Goal: Task Accomplishment & Management: Manage account settings

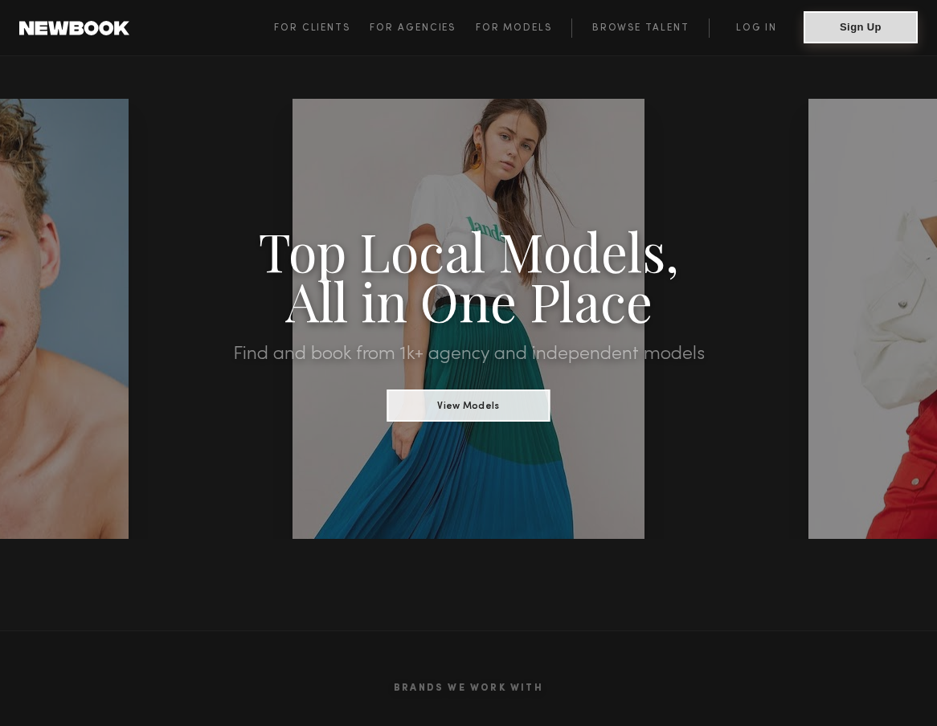
click at [851, 25] on button "Sign Up" at bounding box center [860, 27] width 114 height 32
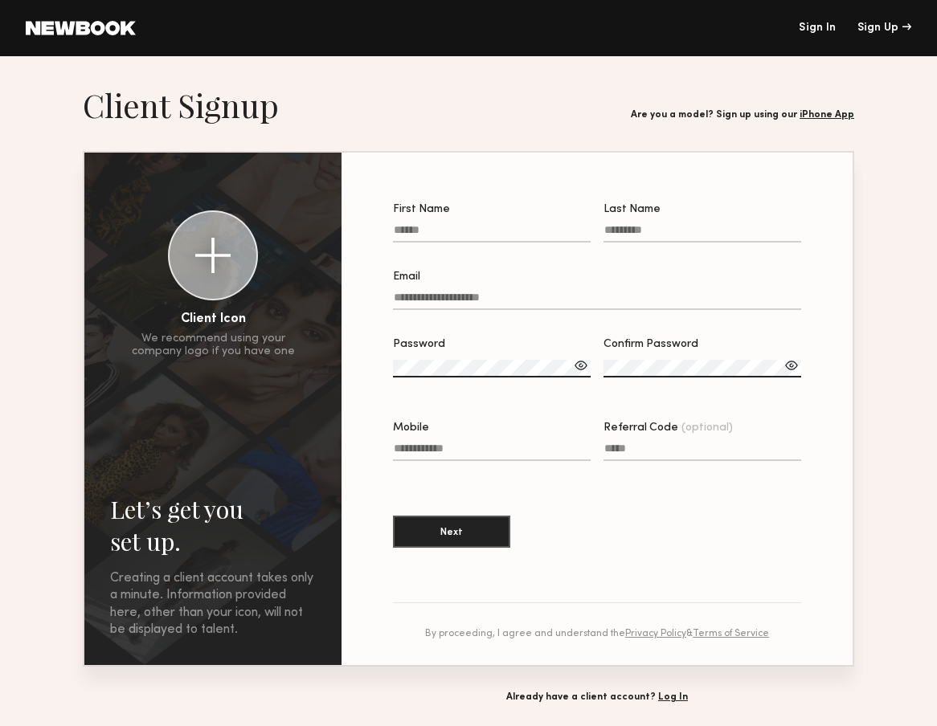
click at [420, 233] on input "First Name" at bounding box center [492, 233] width 198 height 18
type input "*****"
type input "**********"
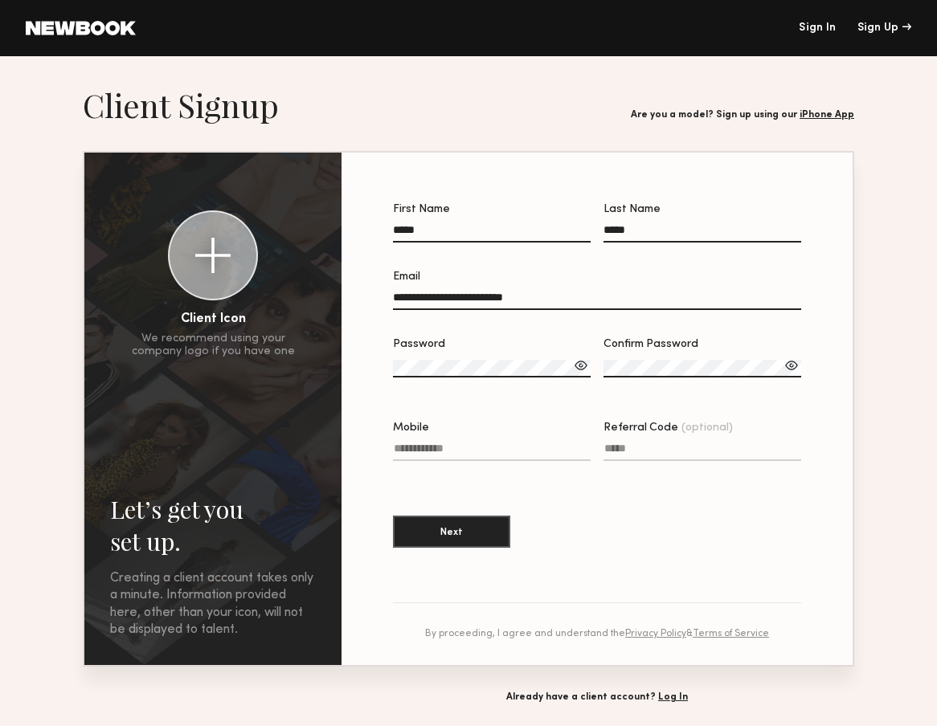
type input "**********"
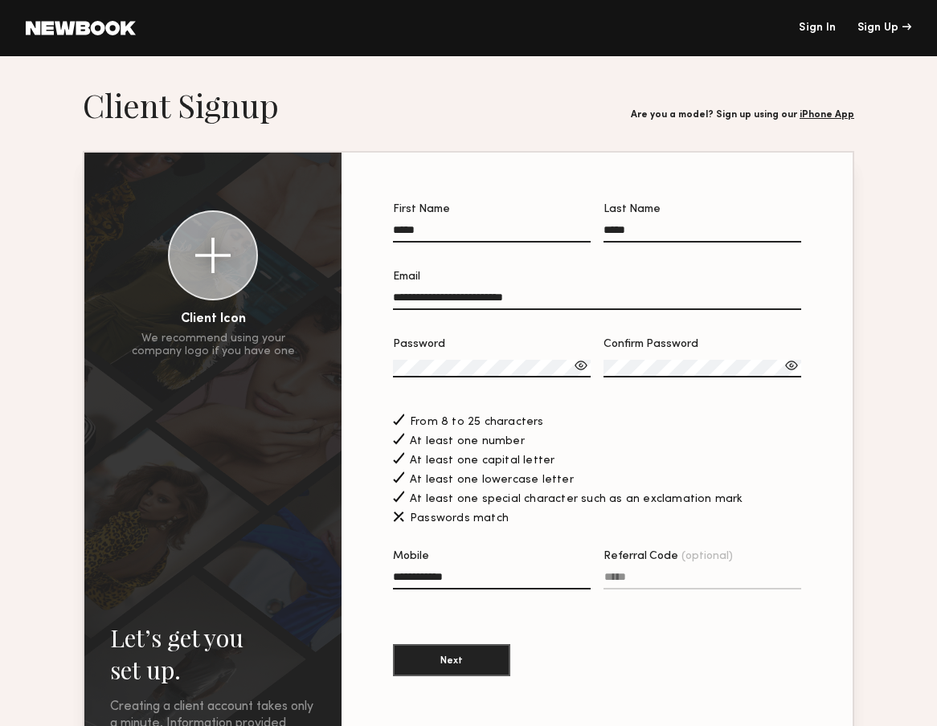
click at [585, 360] on div at bounding box center [581, 366] width 16 height 16
click at [546, 354] on label "Password" at bounding box center [492, 366] width 198 height 55
click at [791, 366] on div at bounding box center [791, 366] width 16 height 16
click at [433, 664] on button "Next" at bounding box center [451, 660] width 117 height 32
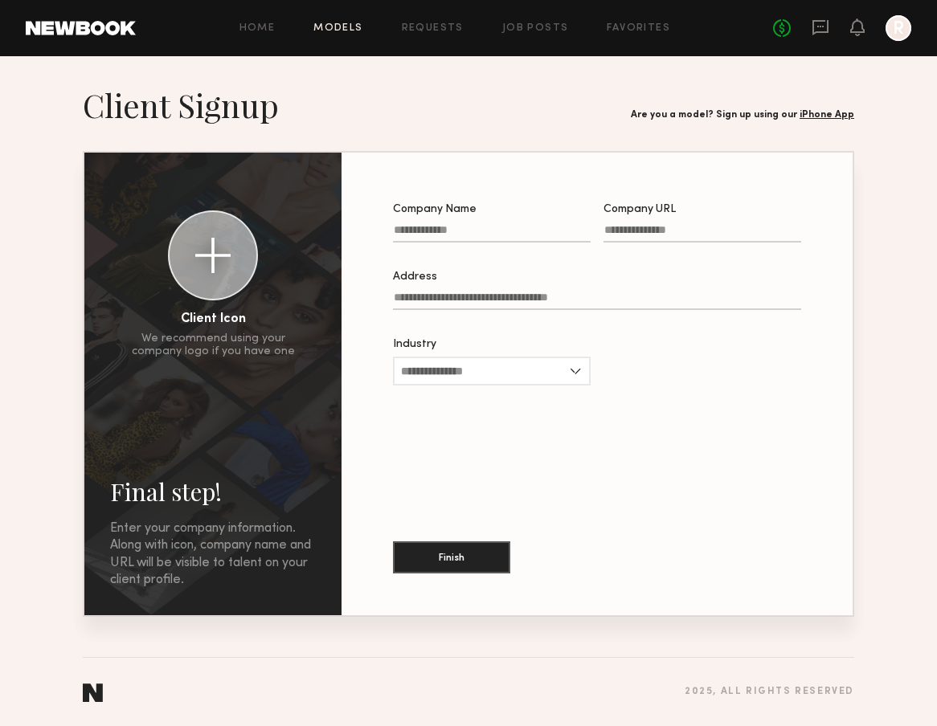
click at [349, 31] on link "Models" at bounding box center [337, 28] width 49 height 10
click at [461, 375] on input "Industry" at bounding box center [492, 371] width 198 height 29
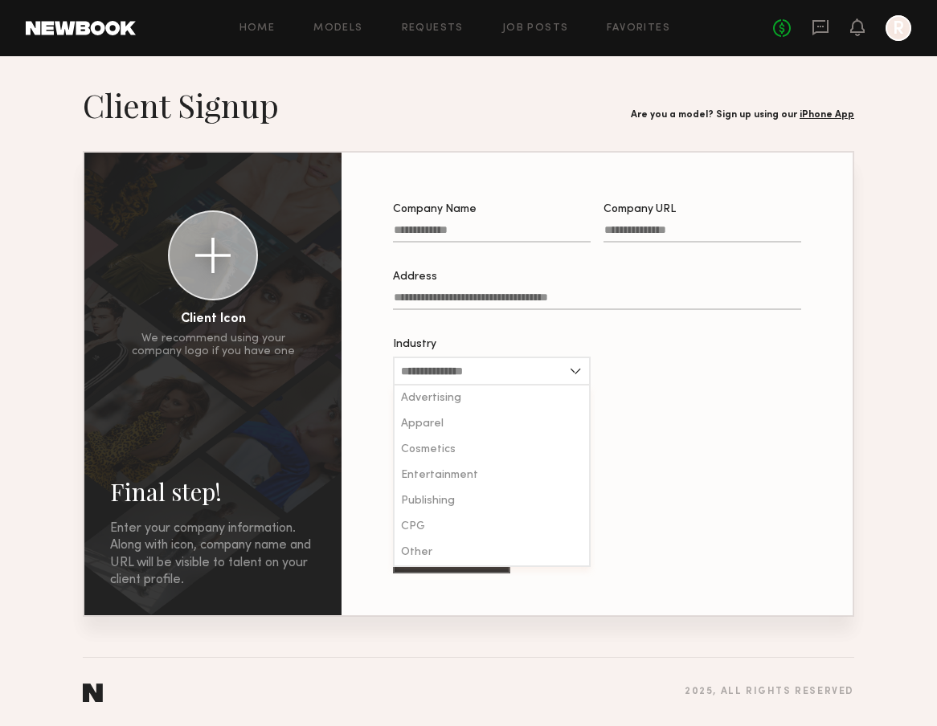
click at [819, 112] on link "iPhone App" at bounding box center [826, 115] width 55 height 10
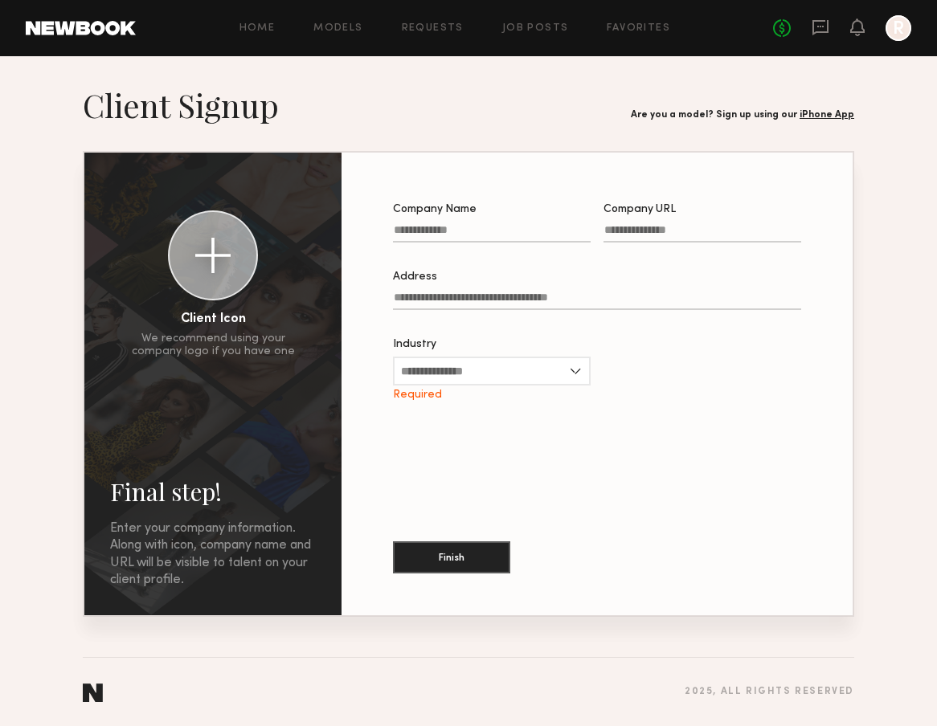
click at [55, 27] on link at bounding box center [81, 28] width 110 height 14
click at [101, 31] on link at bounding box center [81, 28] width 110 height 14
click at [897, 30] on div at bounding box center [898, 28] width 26 height 26
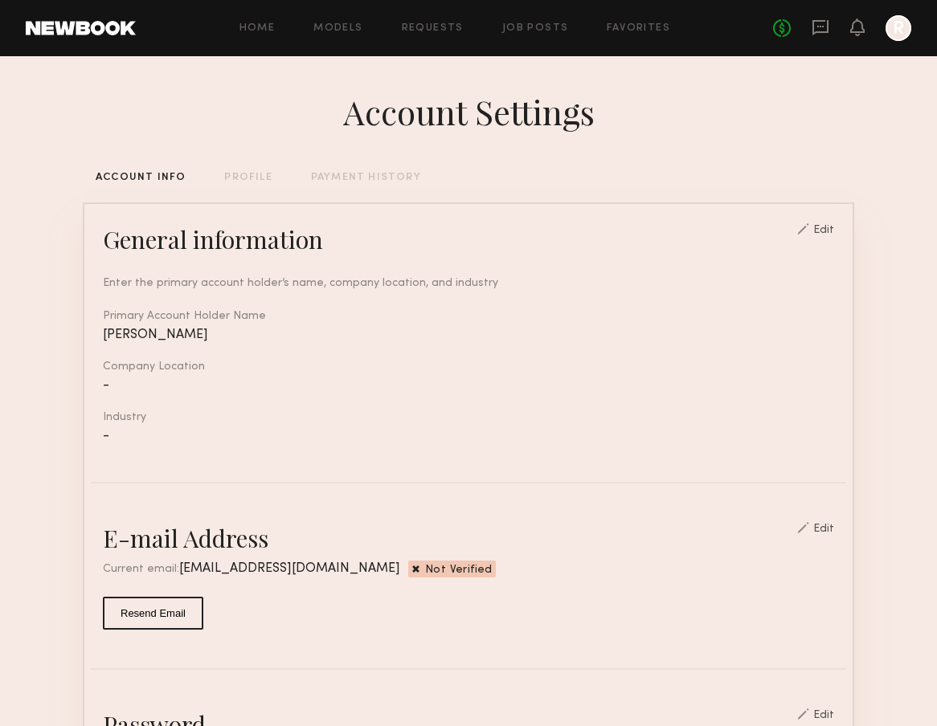
click at [242, 178] on div "PROFILE" at bounding box center [247, 178] width 47 height 10
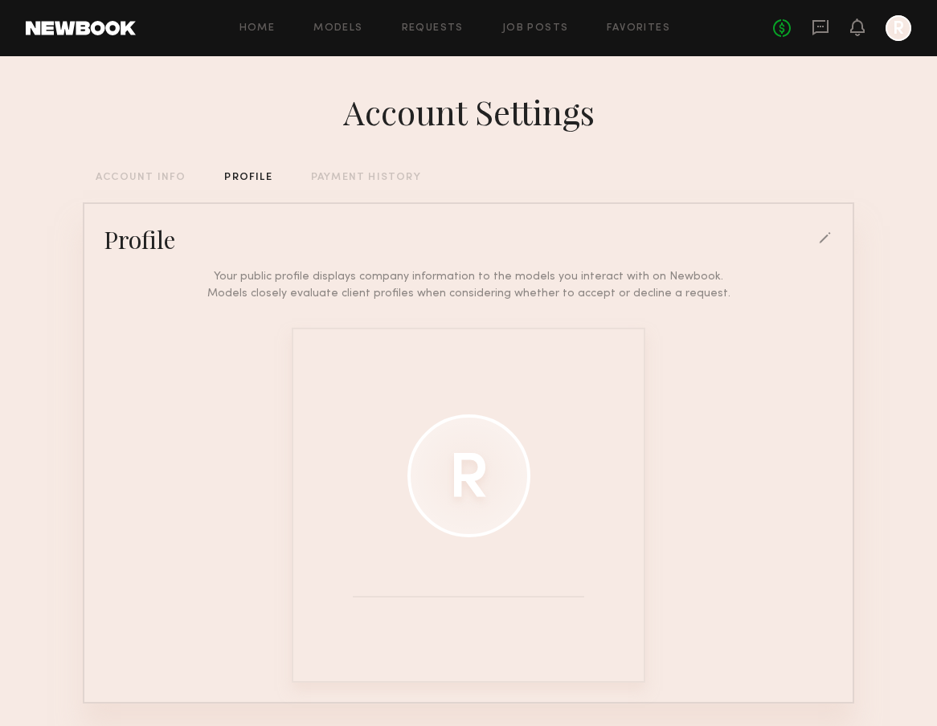
scroll to position [58, 0]
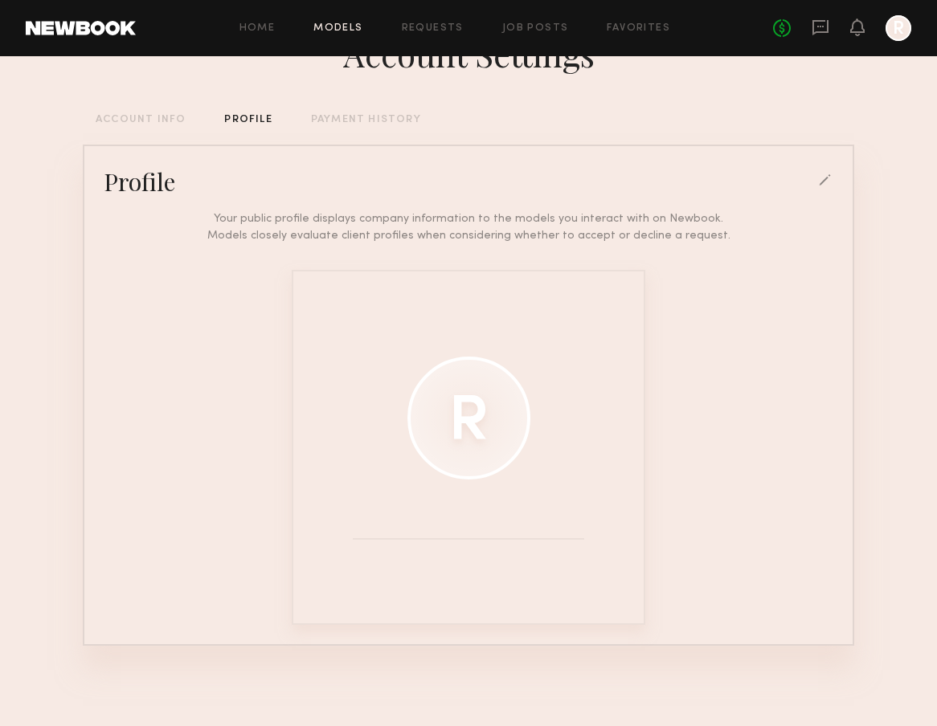
click at [345, 23] on link "Models" at bounding box center [337, 28] width 49 height 10
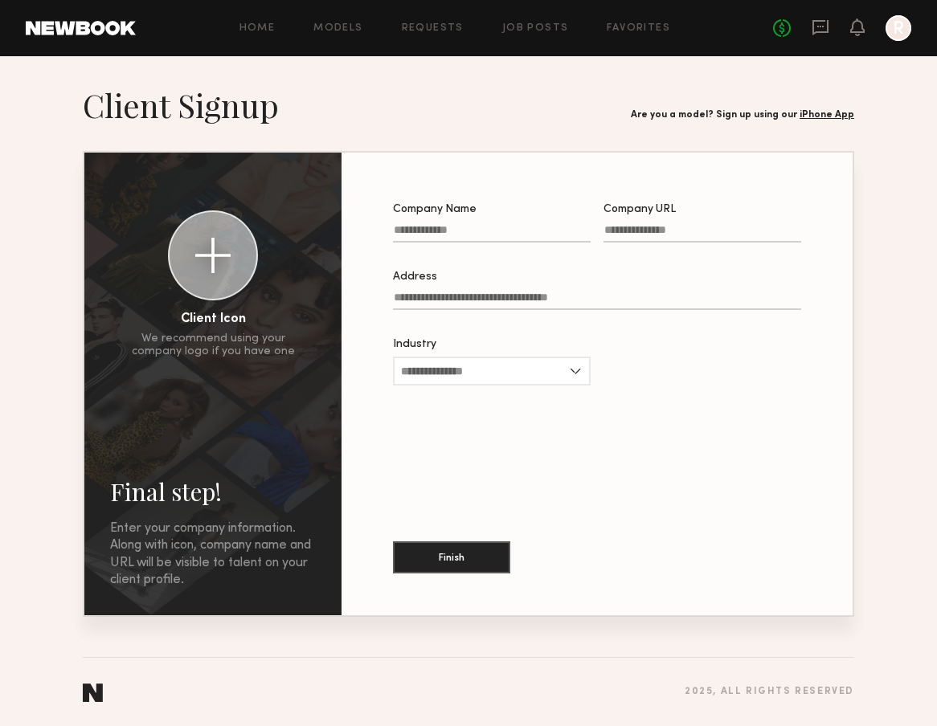
click at [895, 25] on div at bounding box center [898, 28] width 26 height 26
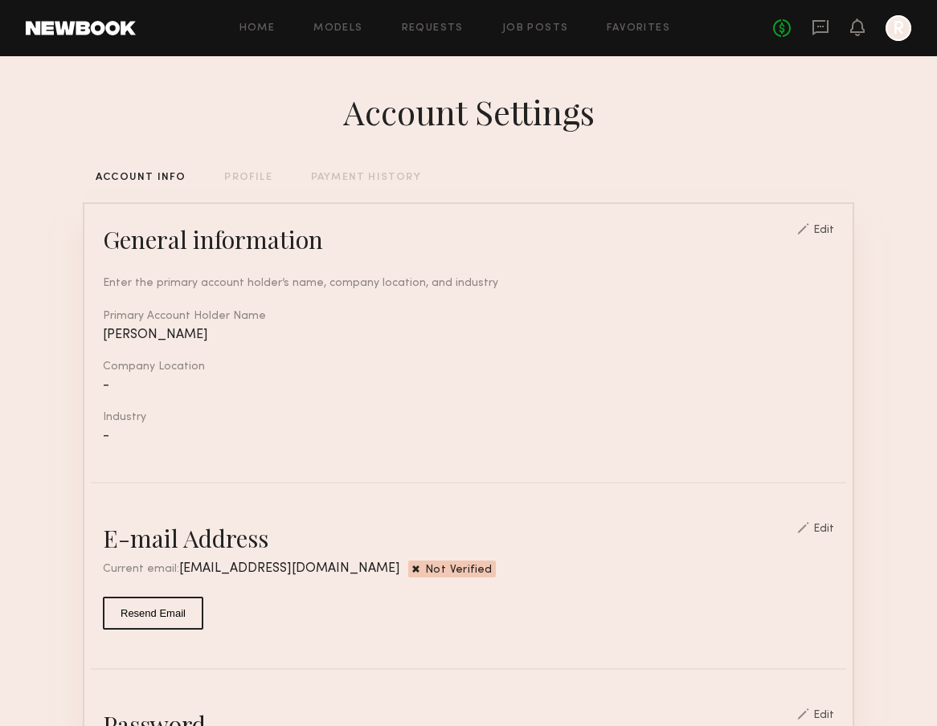
click at [823, 235] on div "Edit" at bounding box center [823, 230] width 21 height 11
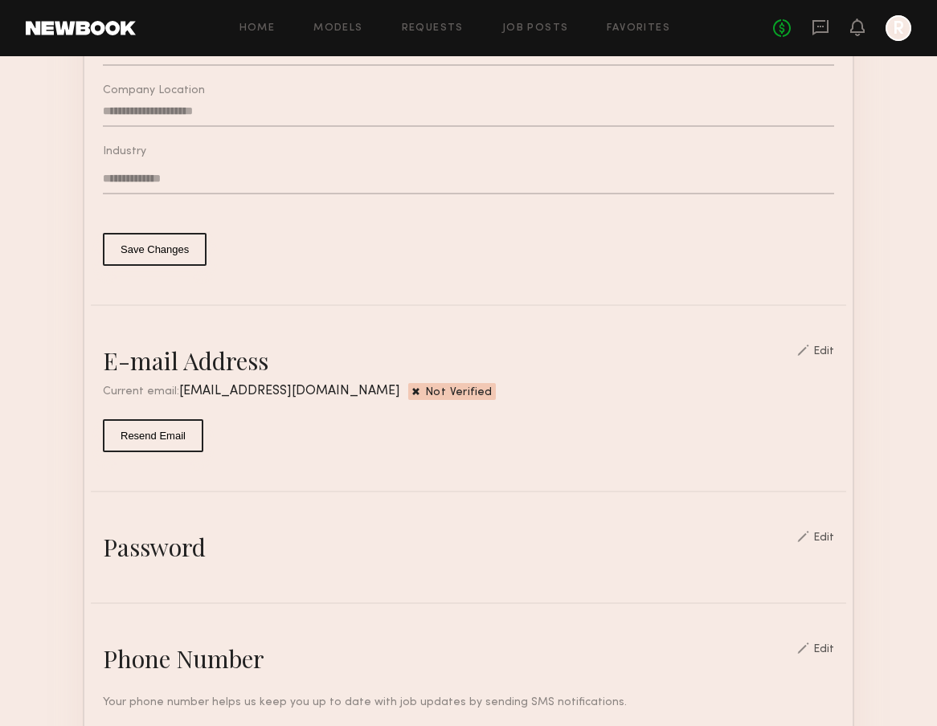
scroll to position [329, 0]
click at [829, 348] on div "Edit" at bounding box center [823, 352] width 21 height 11
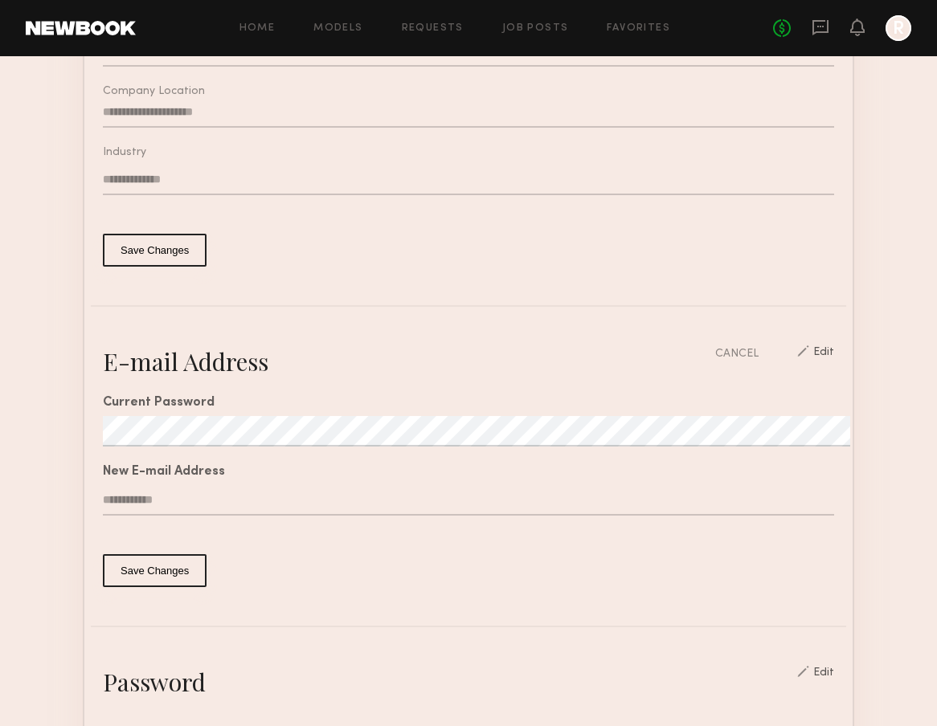
click at [178, 500] on input "text" at bounding box center [468, 500] width 731 height 31
click at [149, 499] on input "text" at bounding box center [468, 500] width 731 height 31
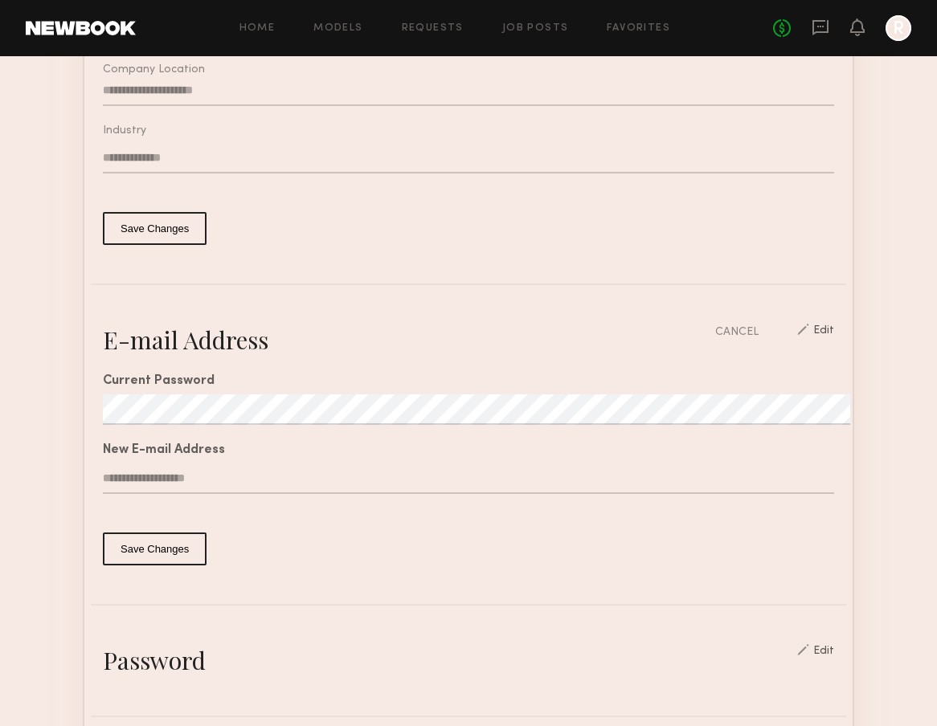
scroll to position [353, 0]
type input "**********"
click at [139, 546] on button "Save Changes" at bounding box center [155, 547] width 104 height 33
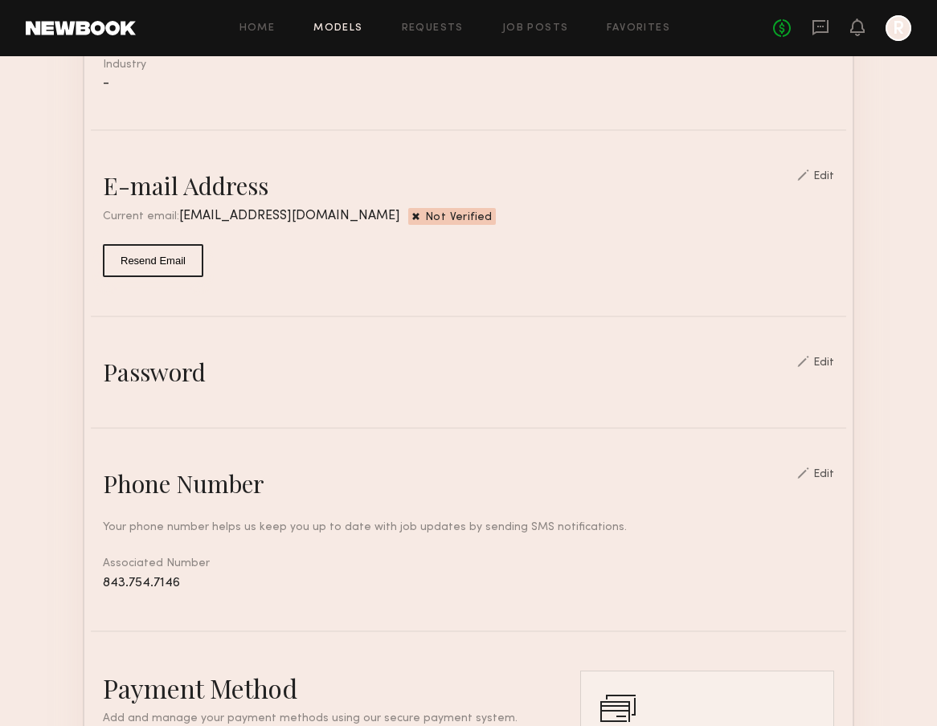
click at [324, 29] on link "Models" at bounding box center [337, 28] width 49 height 10
